Goal: Find specific page/section: Find specific page/section

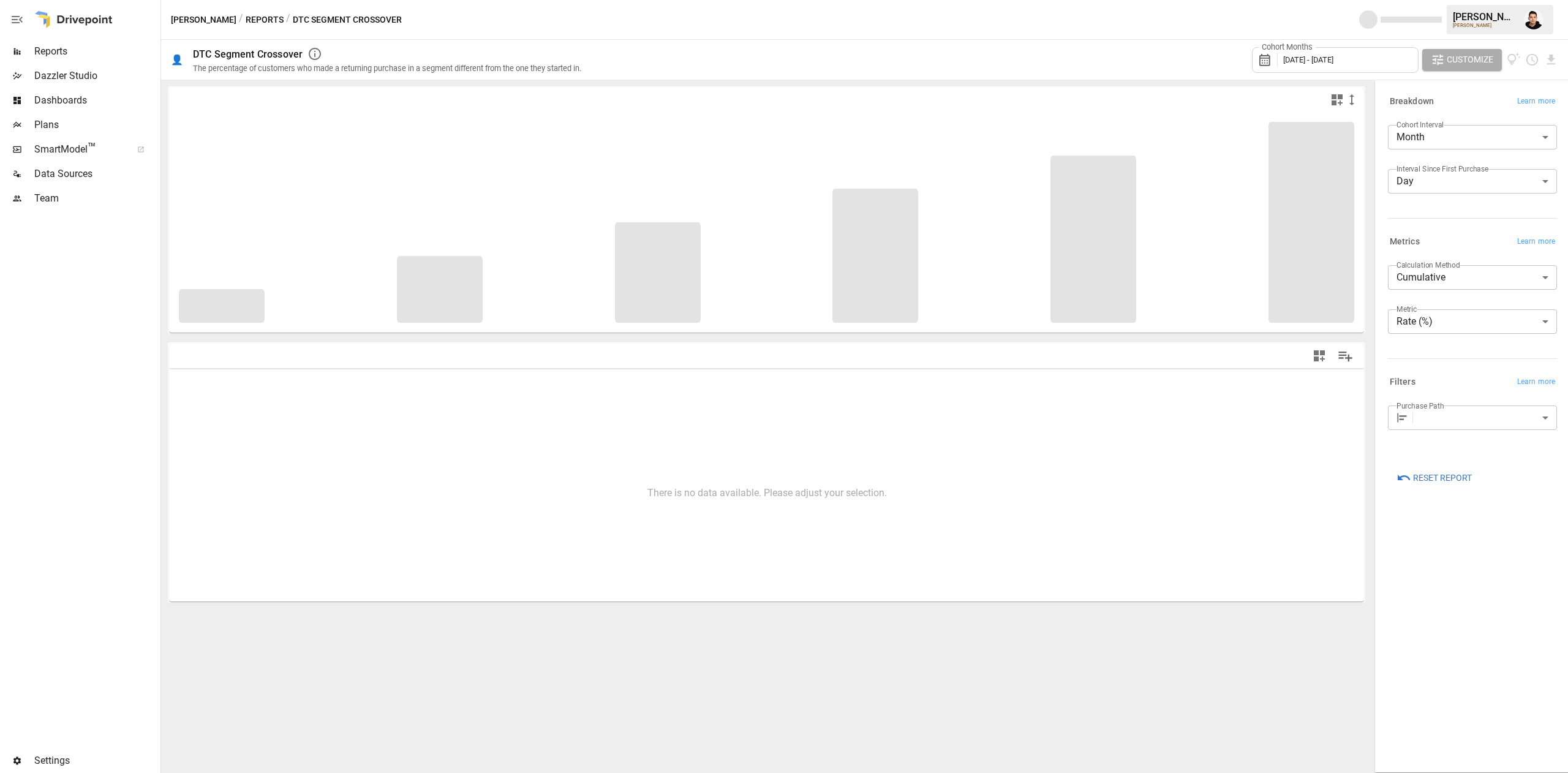
type input "**********"
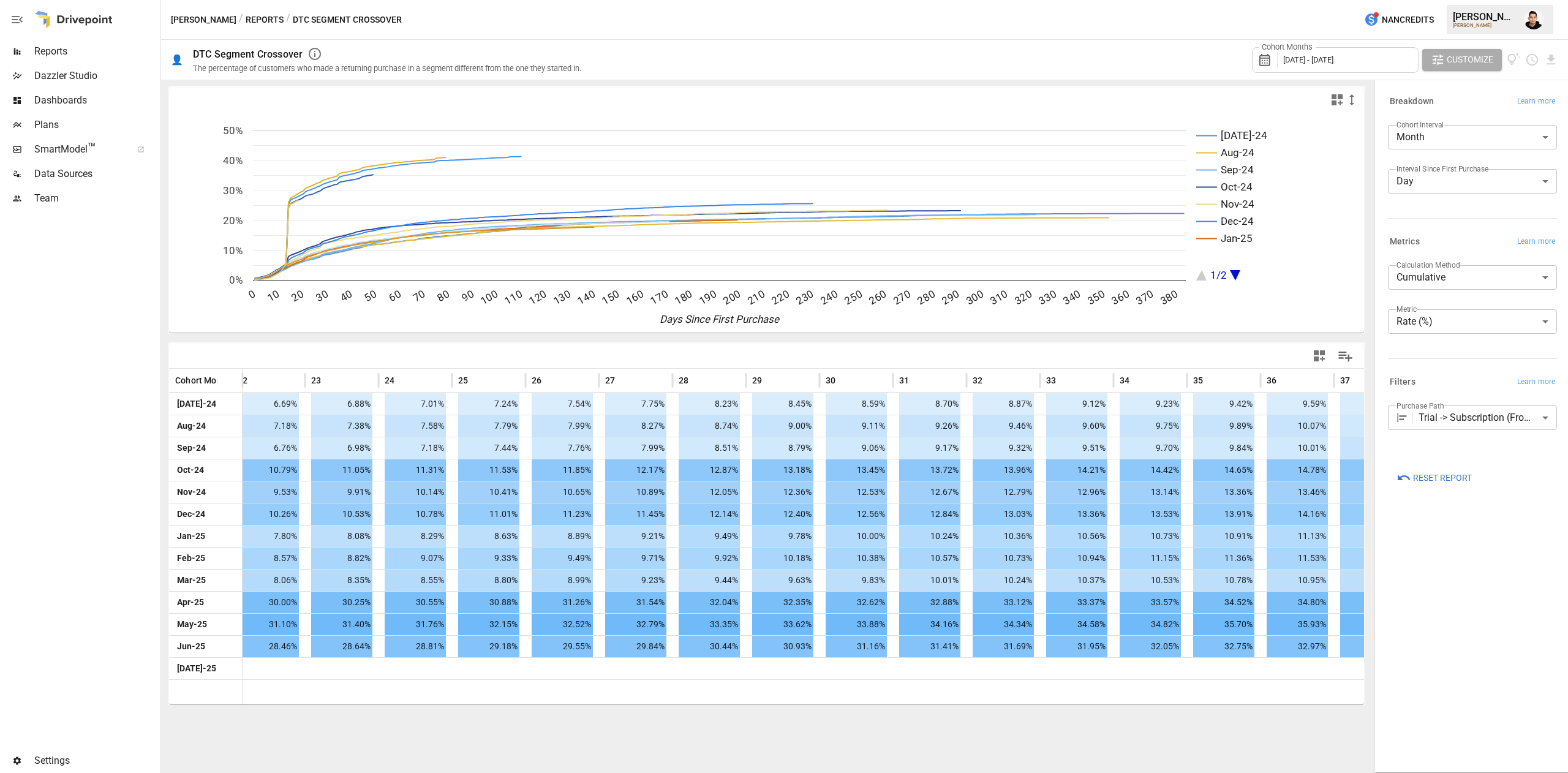
scroll to position [0, 1702]
click at [245, 12] on button "Reports" at bounding box center [265, 19] width 38 height 15
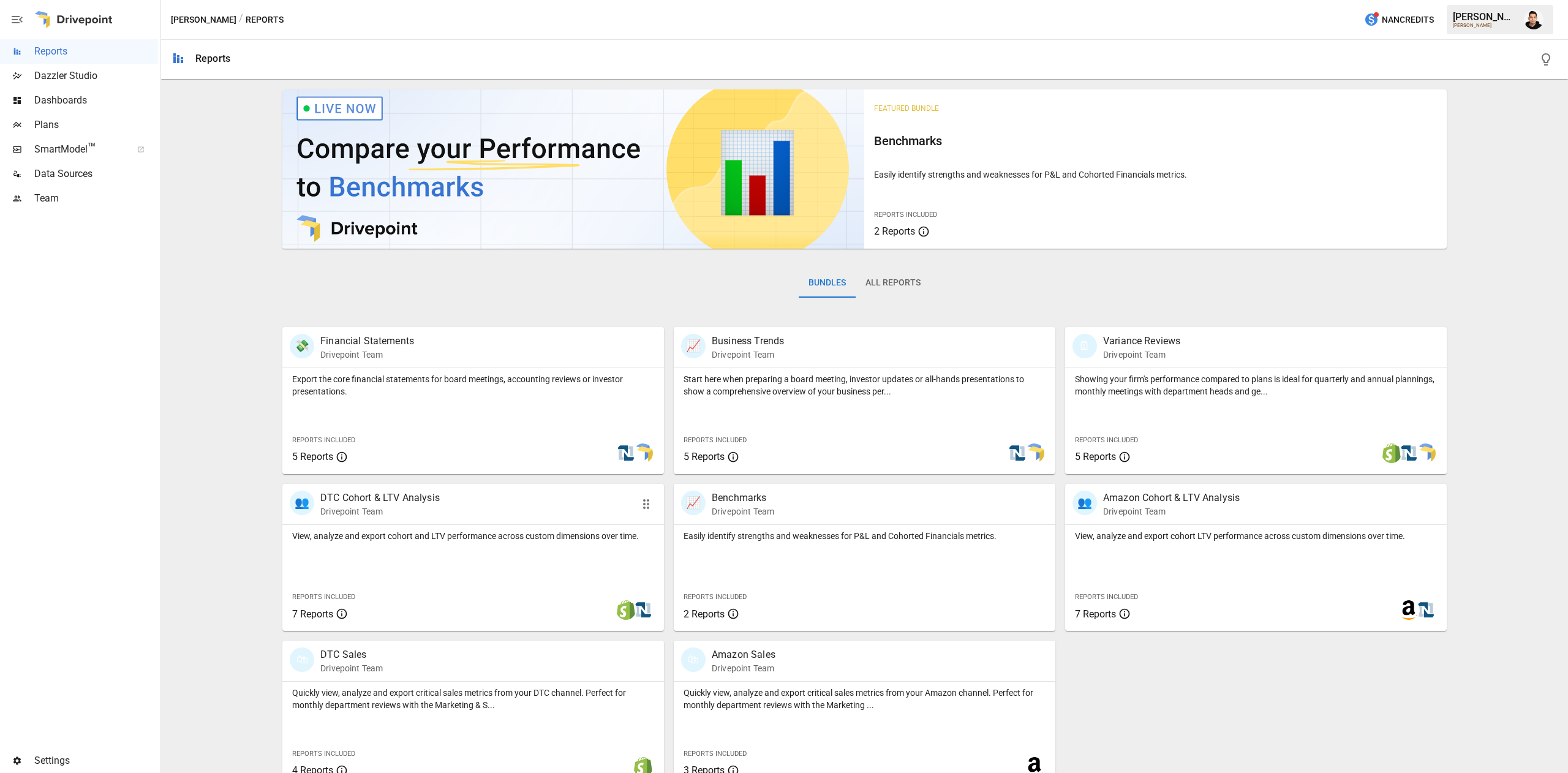
click at [472, 533] on p "View, analyze and export cohort and LTV performance across custom dimensions ov…" at bounding box center [473, 535] width 362 height 12
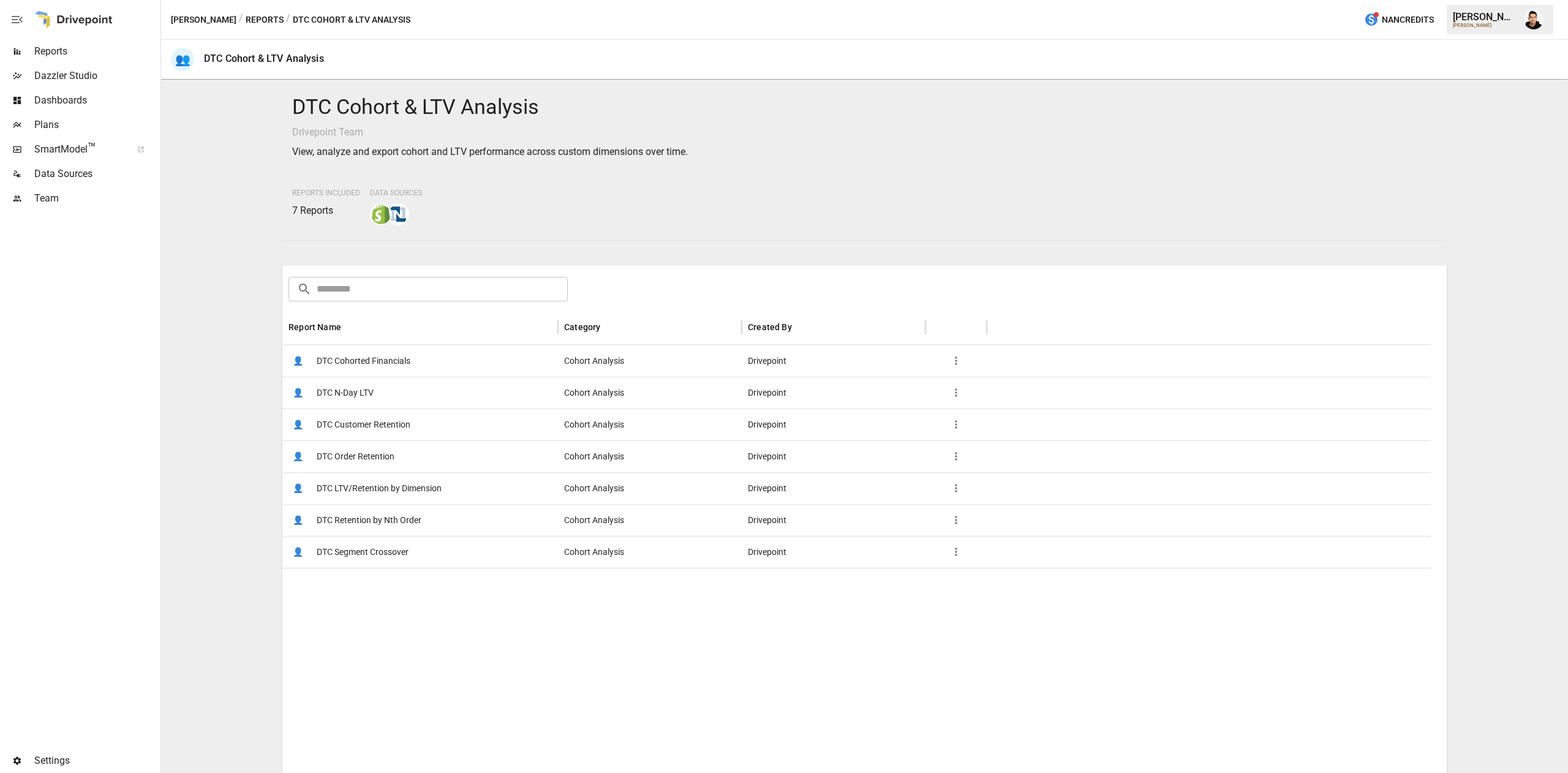
click at [400, 352] on span "DTC Cohorted Financials" at bounding box center [364, 361] width 94 height 31
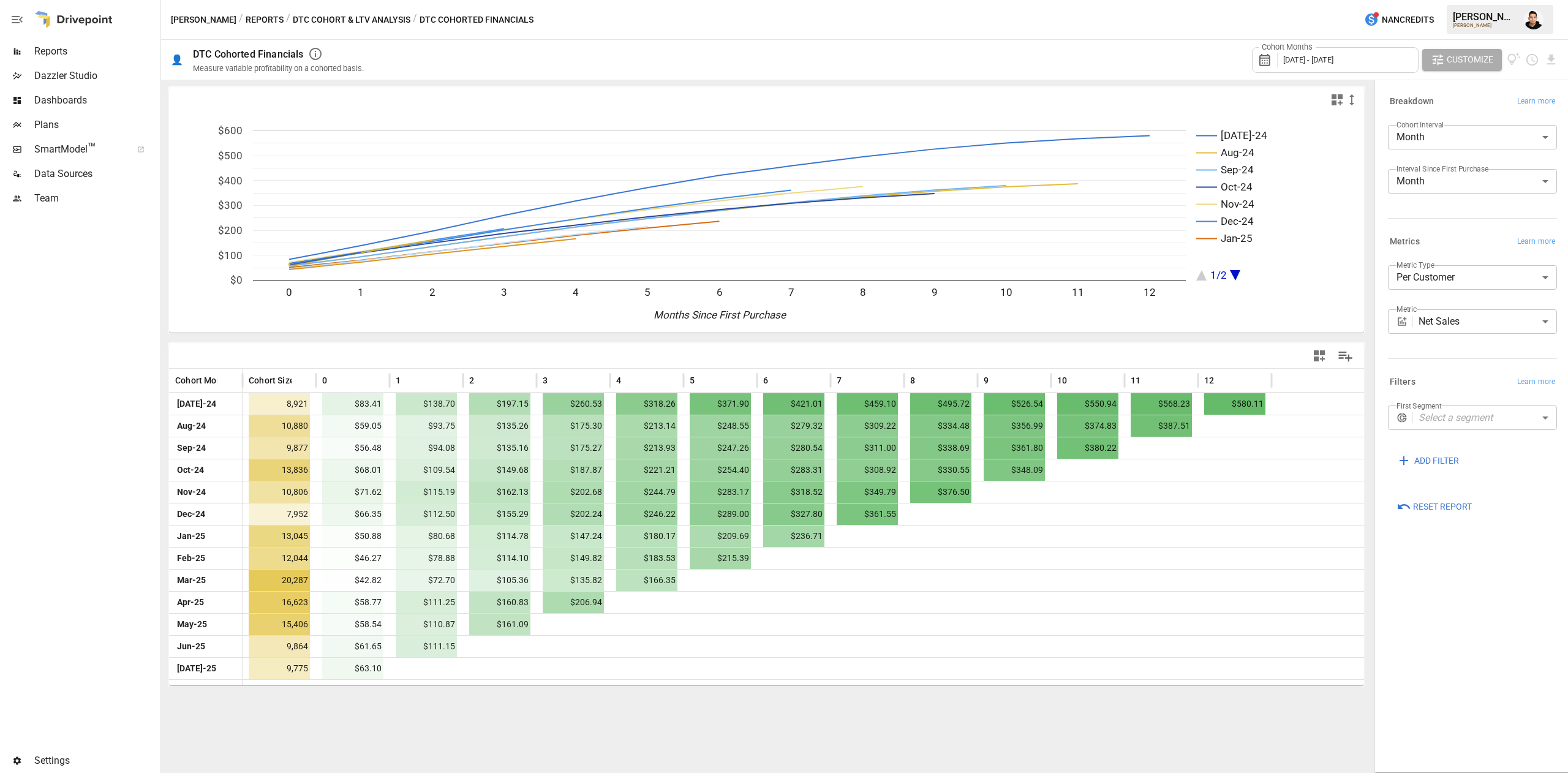
click at [341, 14] on button "DTC Cohort & LTV Analysis" at bounding box center [351, 19] width 118 height 15
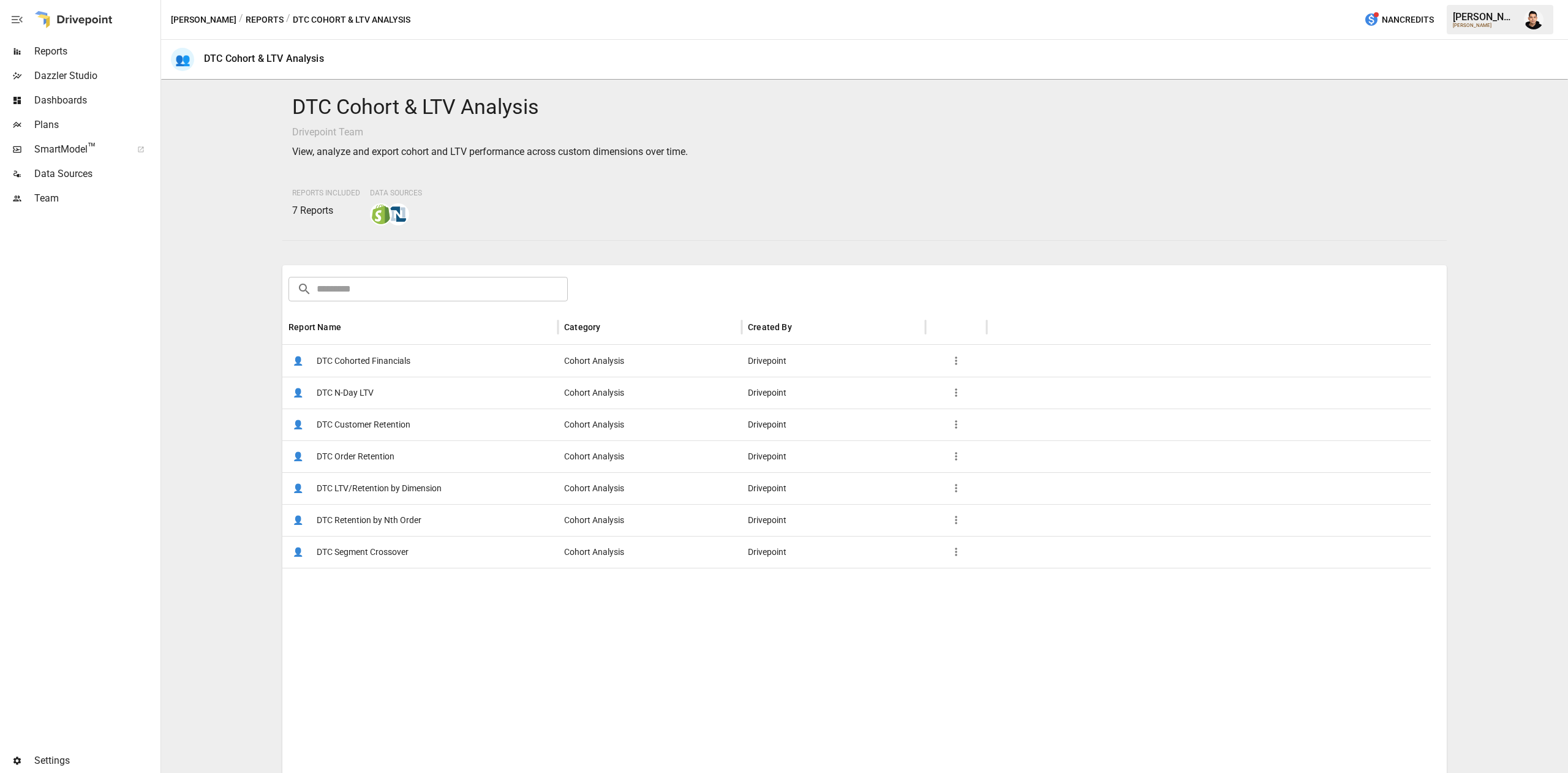
click at [400, 482] on span "DTC LTV/Retention by Dimension" at bounding box center [379, 488] width 125 height 31
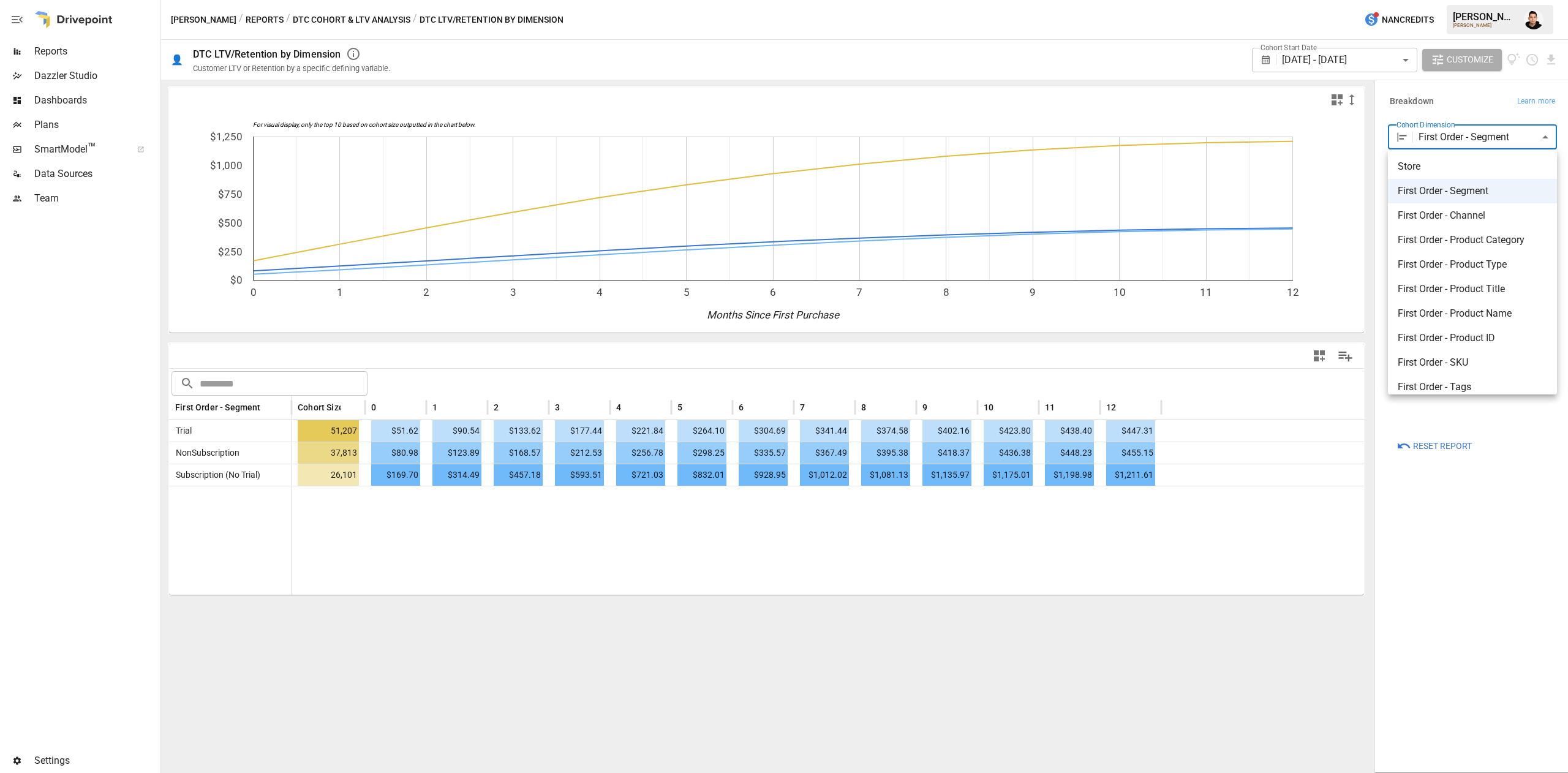
click at [1527, 0] on body "Reports Dazzler Studio Dashboards Plans SmartModel ™ Data Sources Team Settings…" at bounding box center [784, 0] width 1568 height 0
click at [1485, 364] on span "First Order - Landing Site" at bounding box center [1472, 361] width 149 height 15
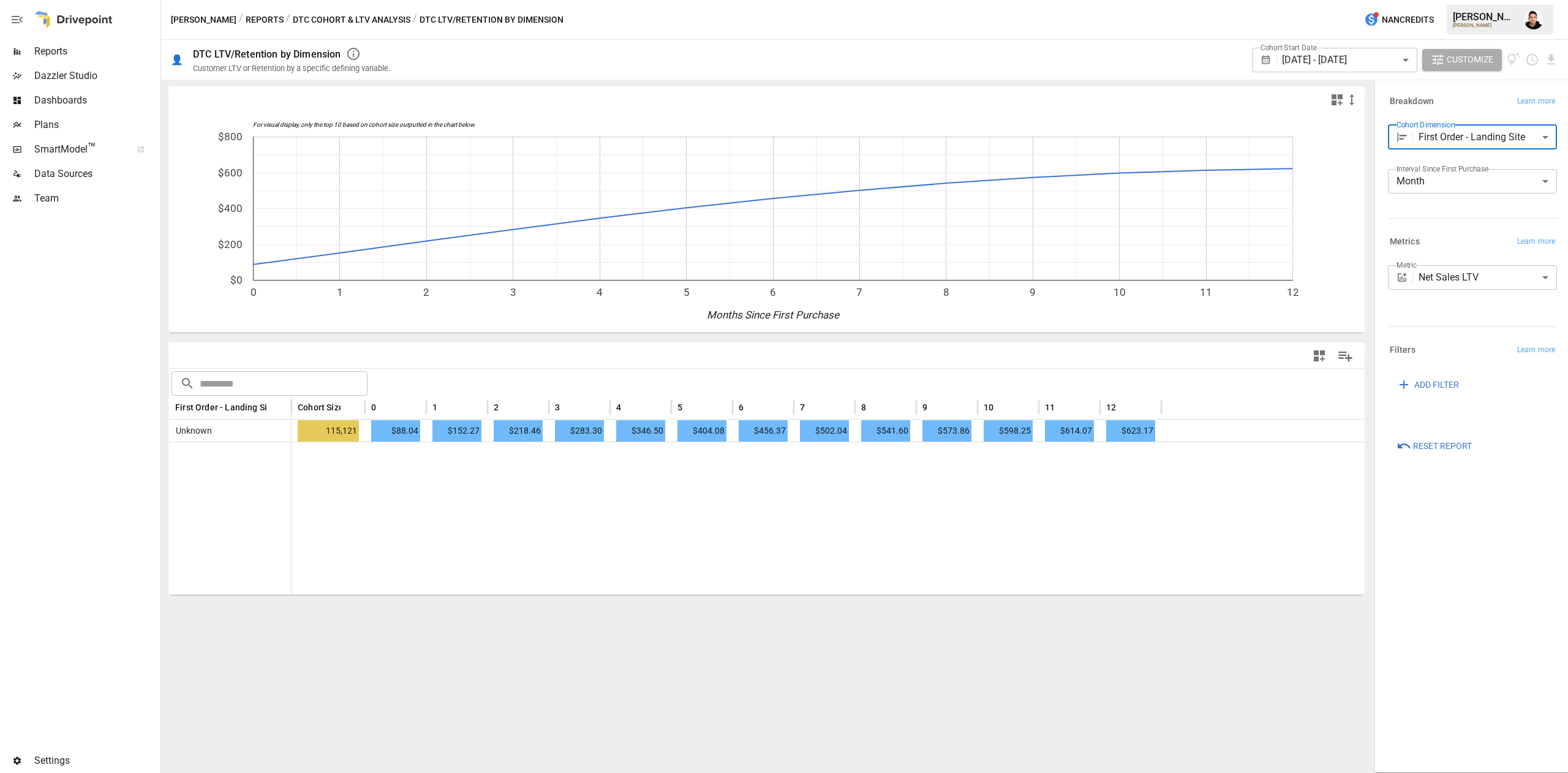
click at [1541, 0] on body "**********" at bounding box center [784, 0] width 1568 height 0
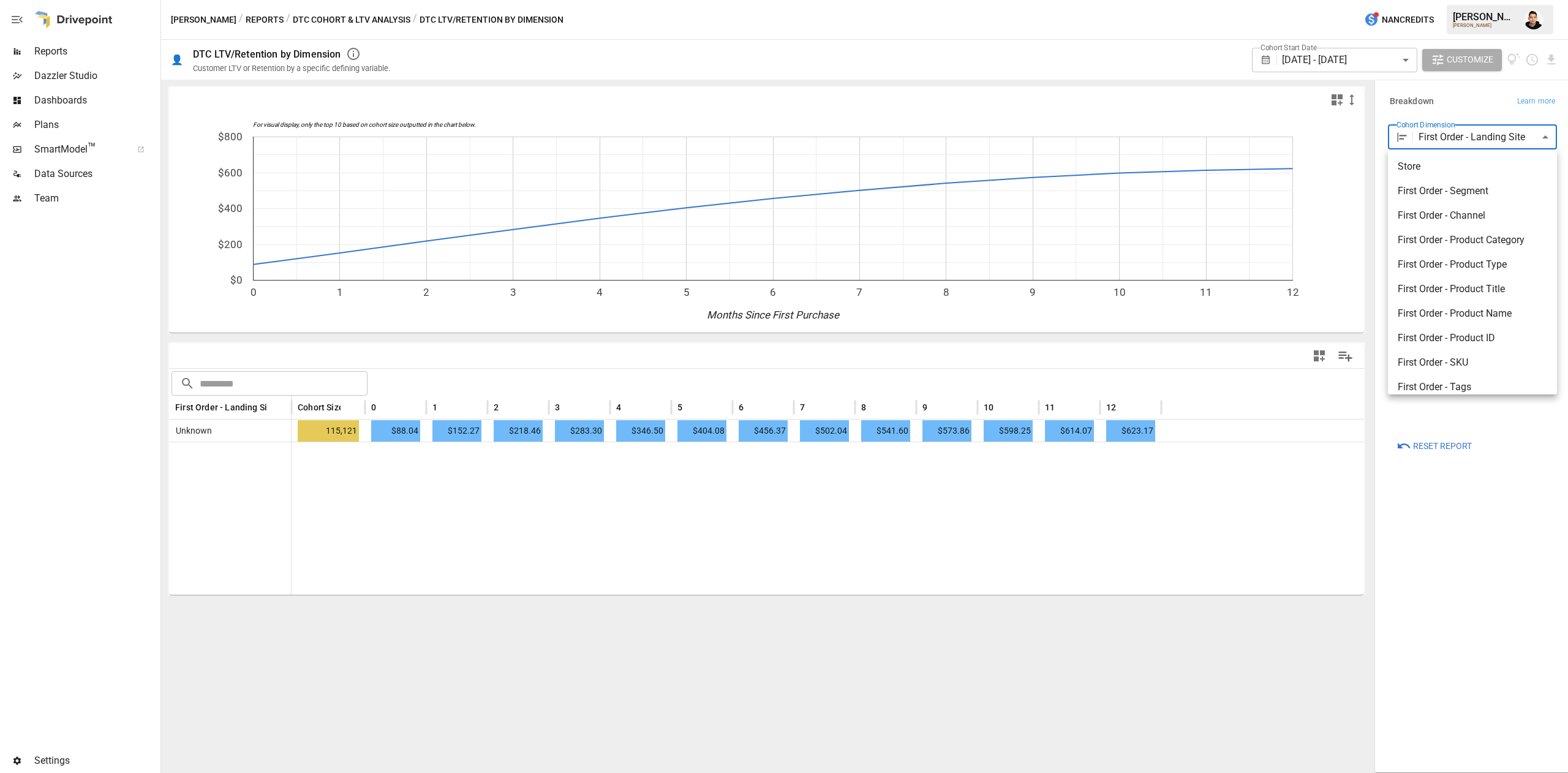
click at [1520, 240] on span "First Order - Product Category" at bounding box center [1472, 240] width 149 height 15
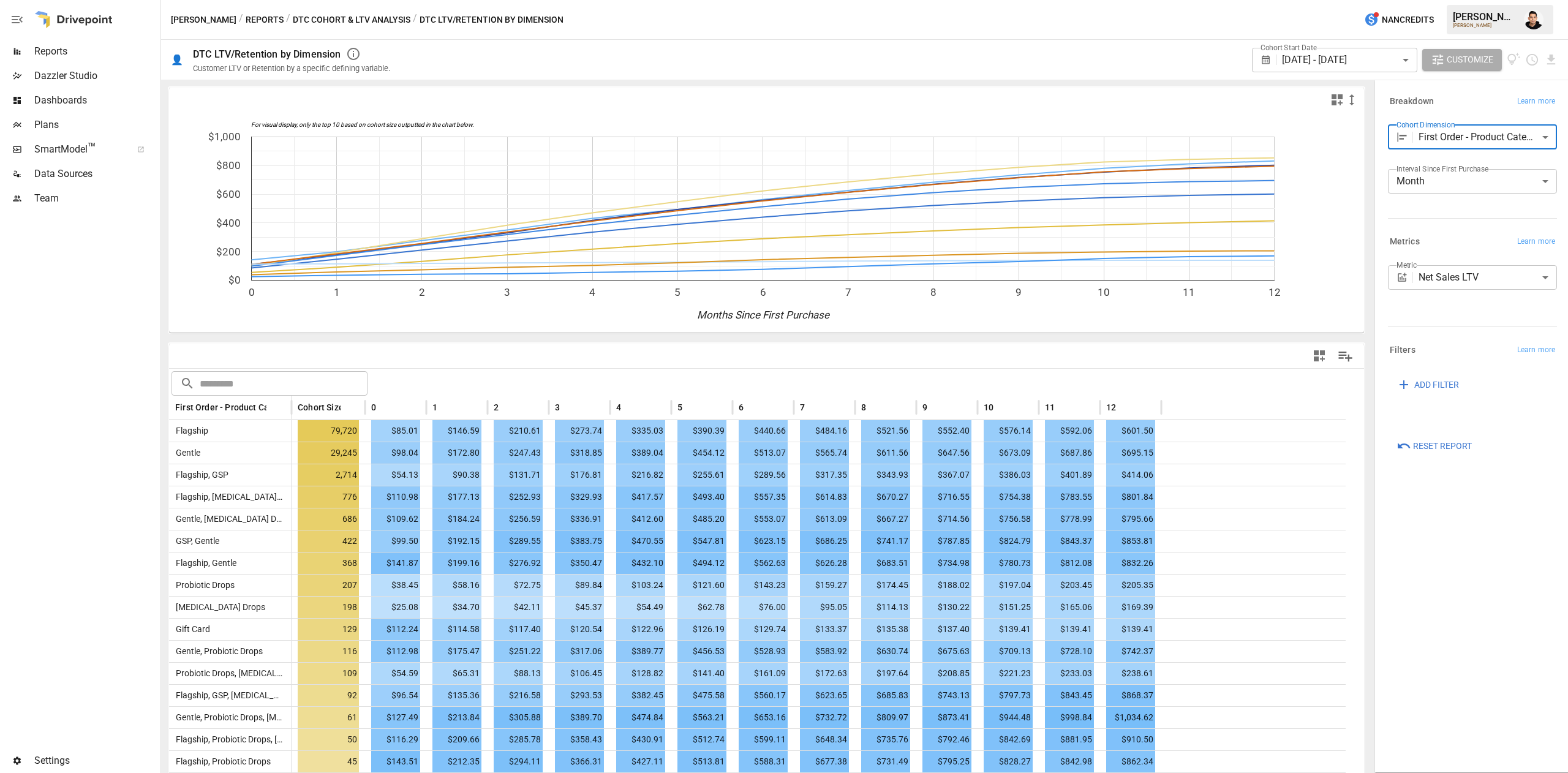
click at [1480, 0] on body "Reports Dazzler Studio Dashboards Plans SmartModel ™ Data Sources Team Settings…" at bounding box center [784, 0] width 1568 height 0
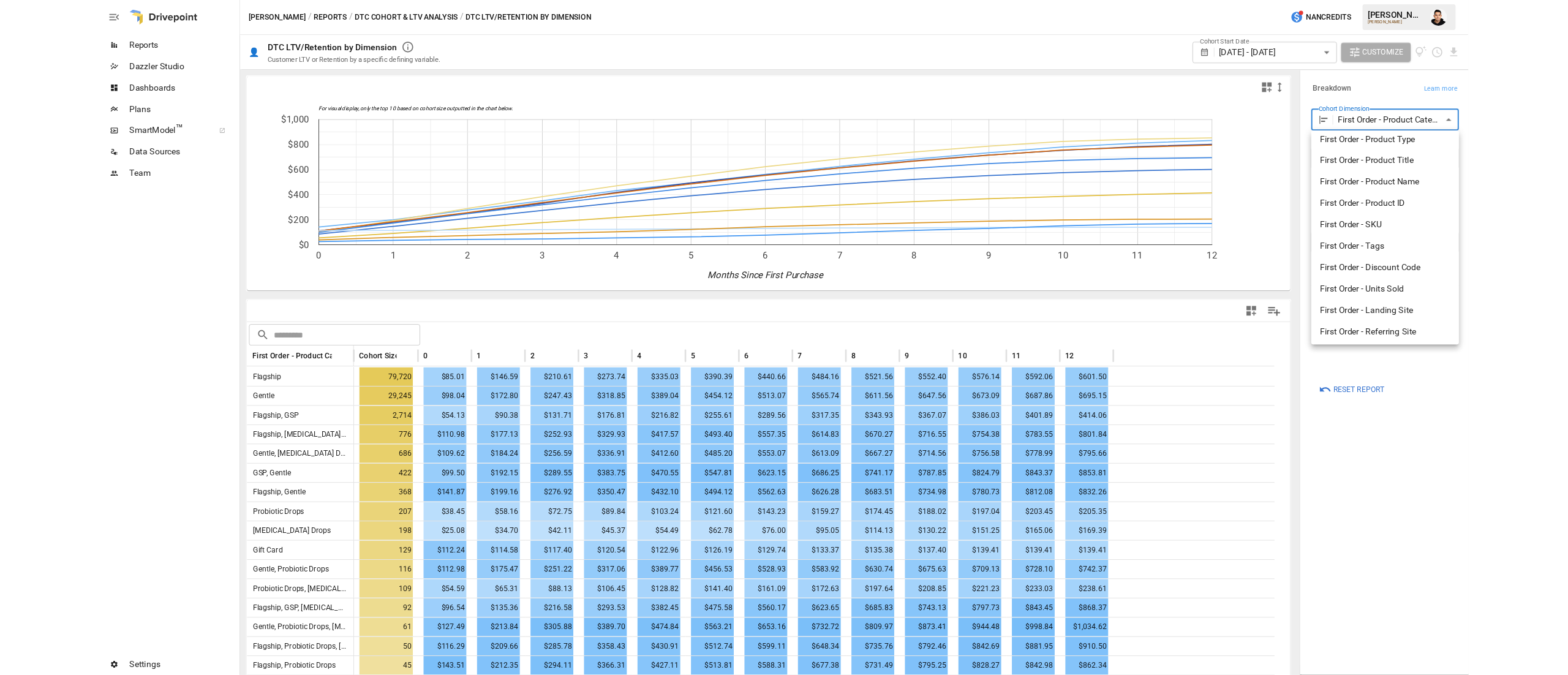
scroll to position [110, 0]
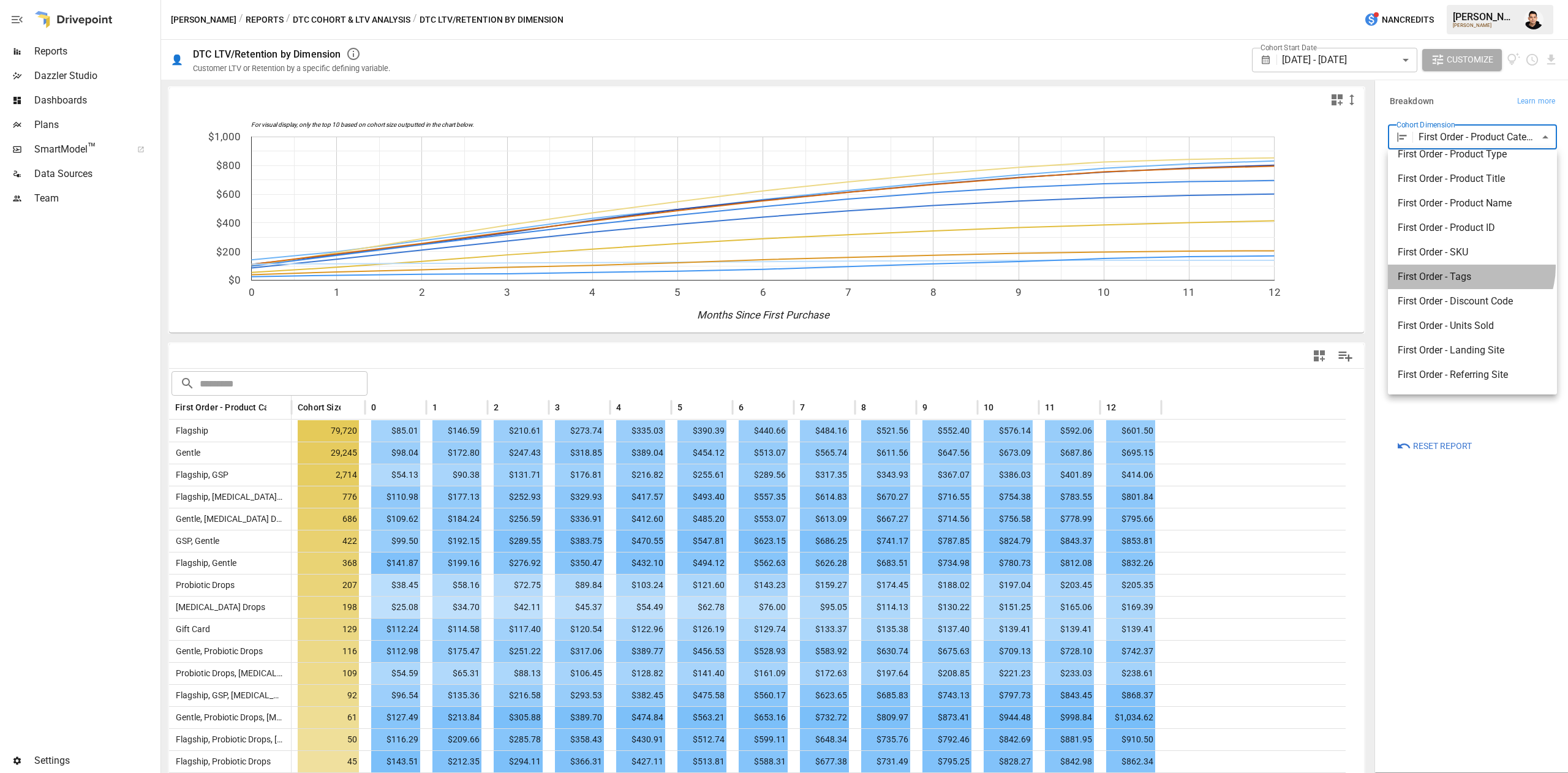
click at [1470, 267] on li "First Order - Tags" at bounding box center [1472, 276] width 169 height 25
type input "**********"
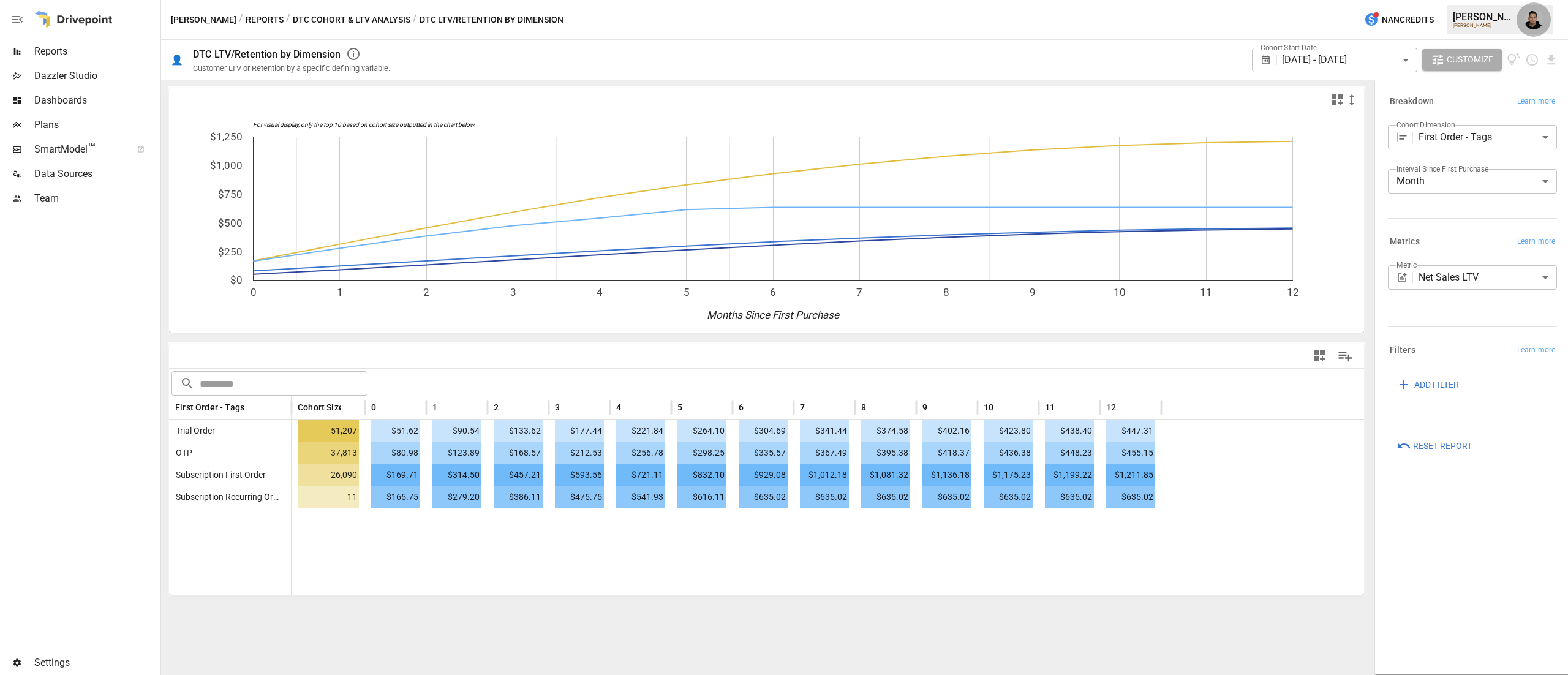
click at [1534, 14] on img "Francisco Sanchez" at bounding box center [1533, 19] width 20 height 20
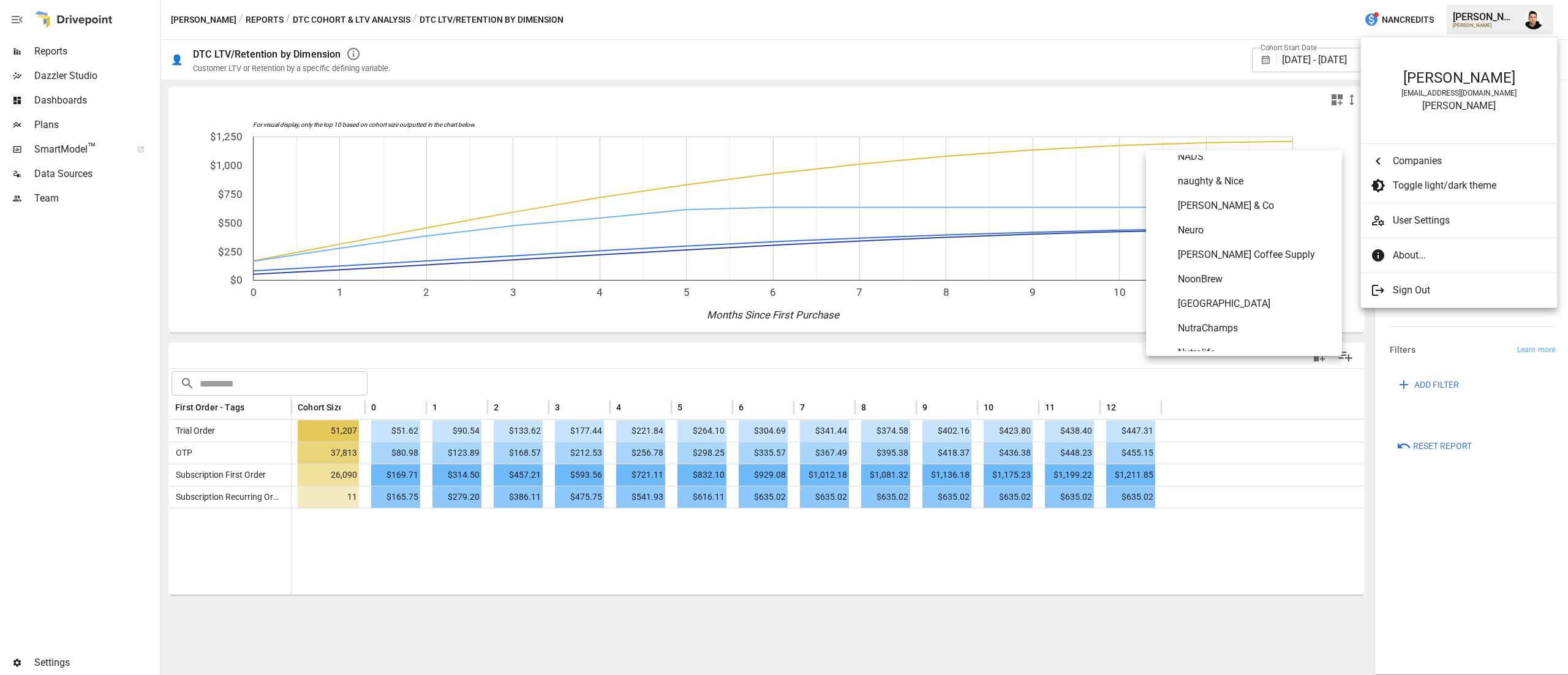
scroll to position [4836, 0]
click at [1193, 242] on Overnight "Oats Overnight" at bounding box center [1243, 253] width 196 height 25
